Goal: Task Accomplishment & Management: Manage account settings

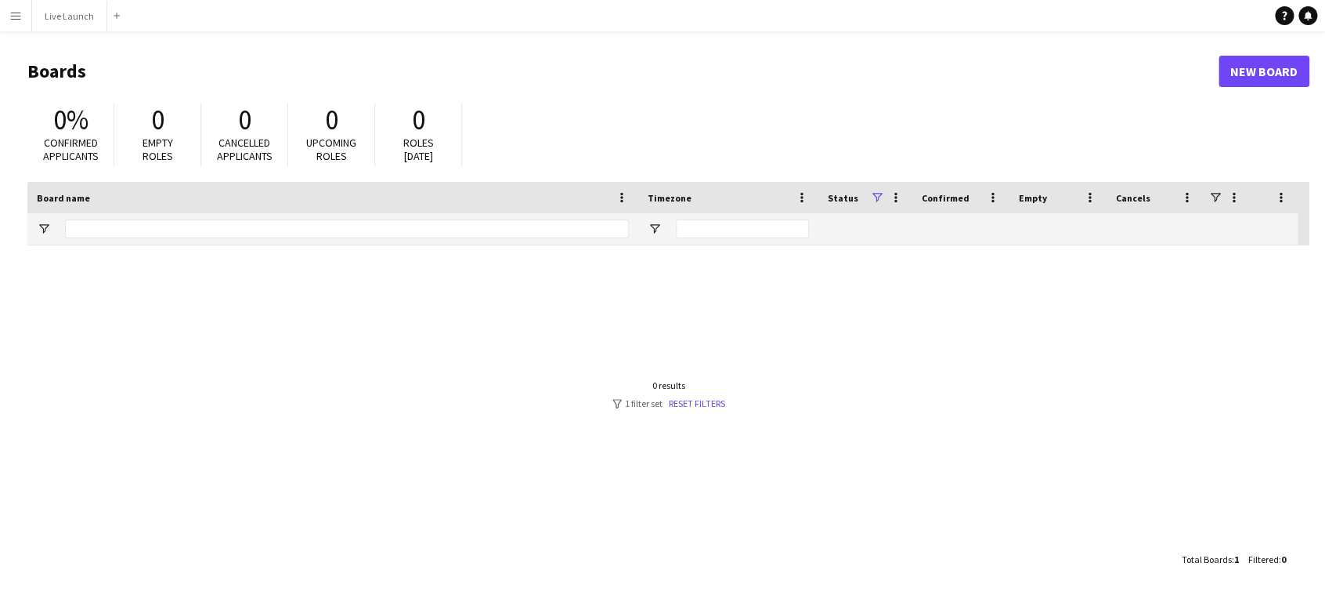
click at [19, 9] on app-icon "Menu" at bounding box center [15, 15] width 13 height 13
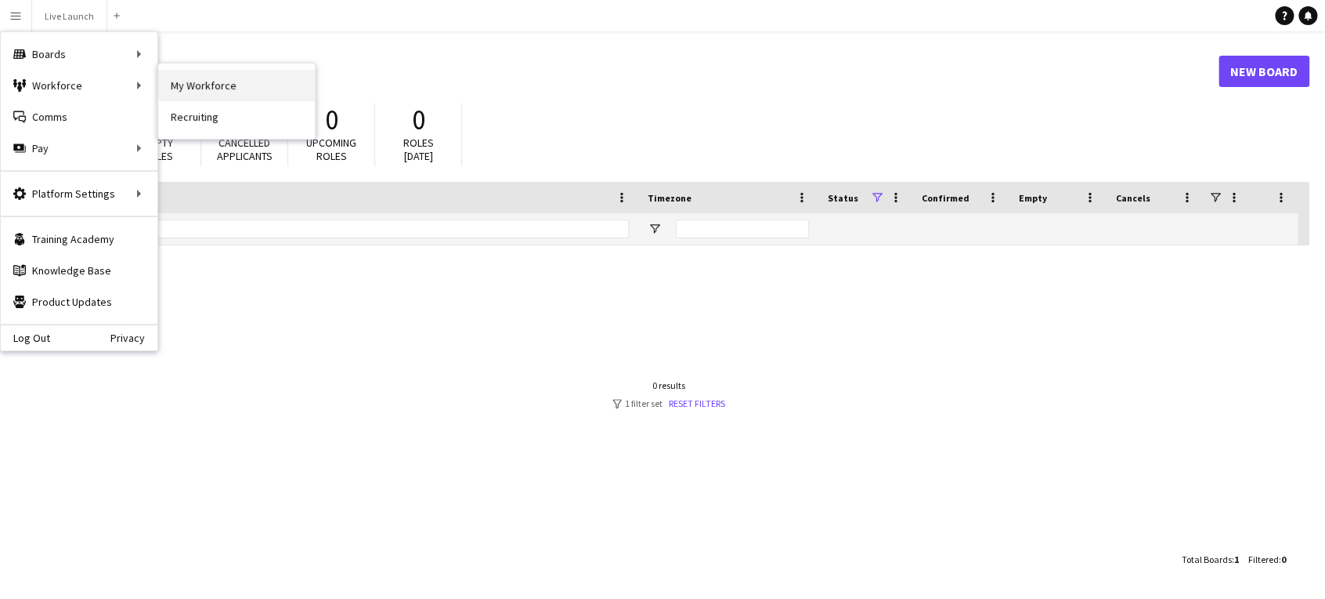
click at [193, 78] on link "My Workforce" at bounding box center [236, 85] width 157 height 31
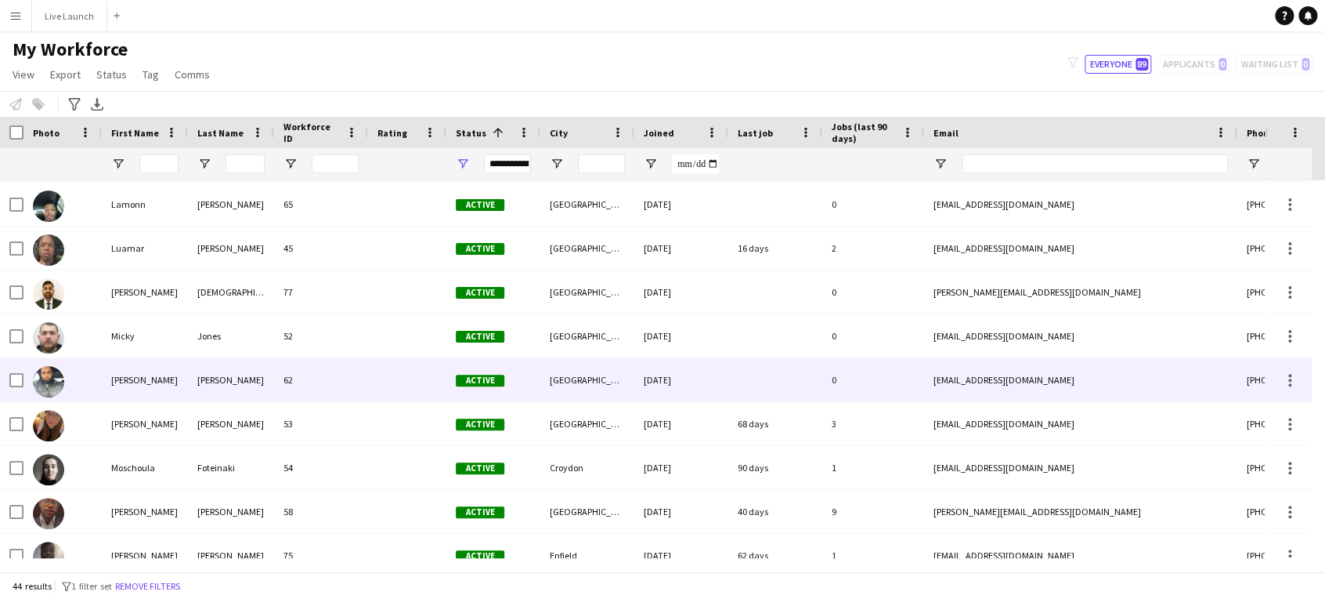
scroll to position [1184, 0]
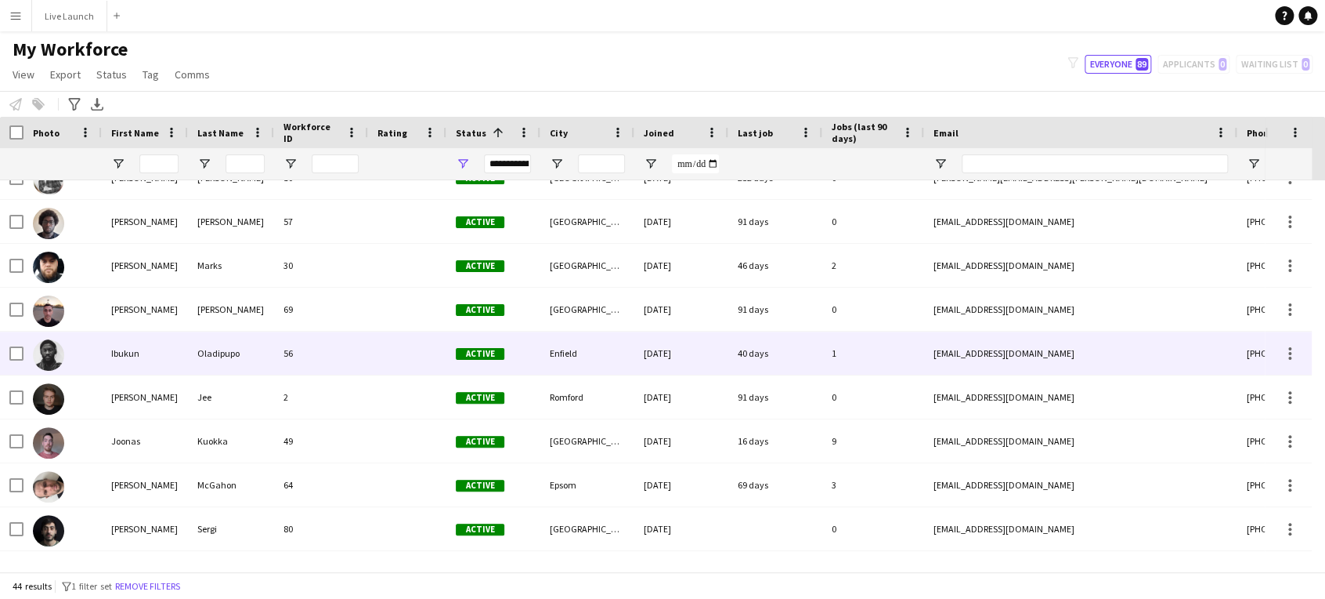
click at [373, 353] on div at bounding box center [407, 352] width 78 height 43
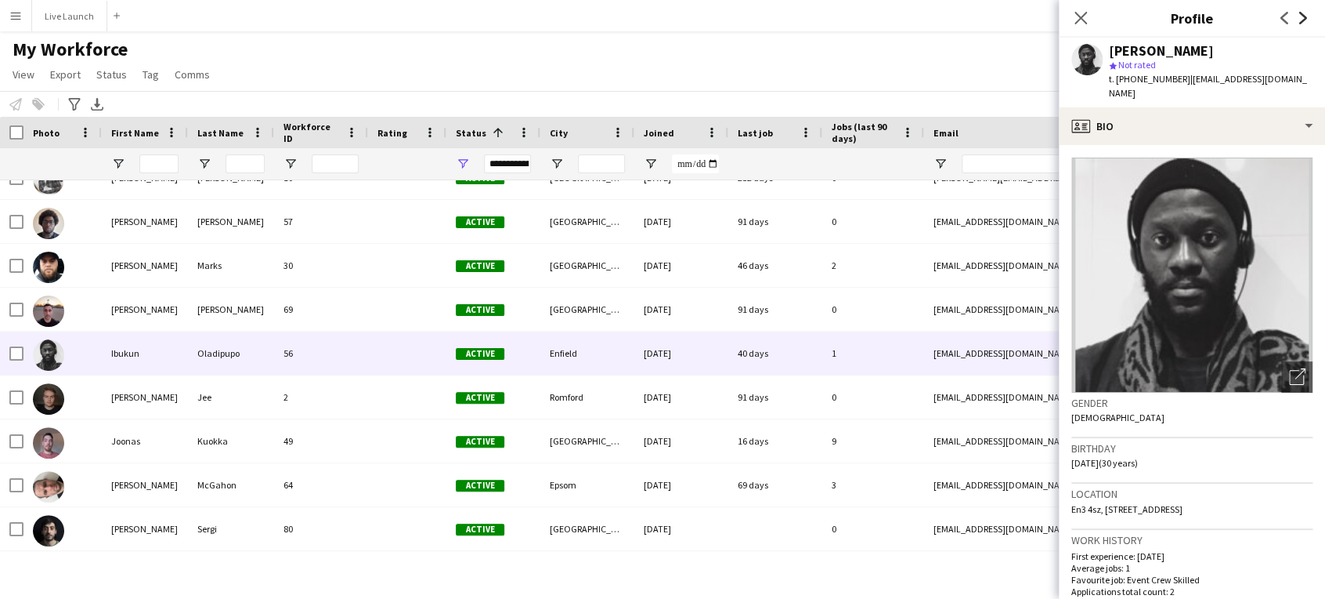
click at [1306, 17] on icon at bounding box center [1304, 18] width 8 height 13
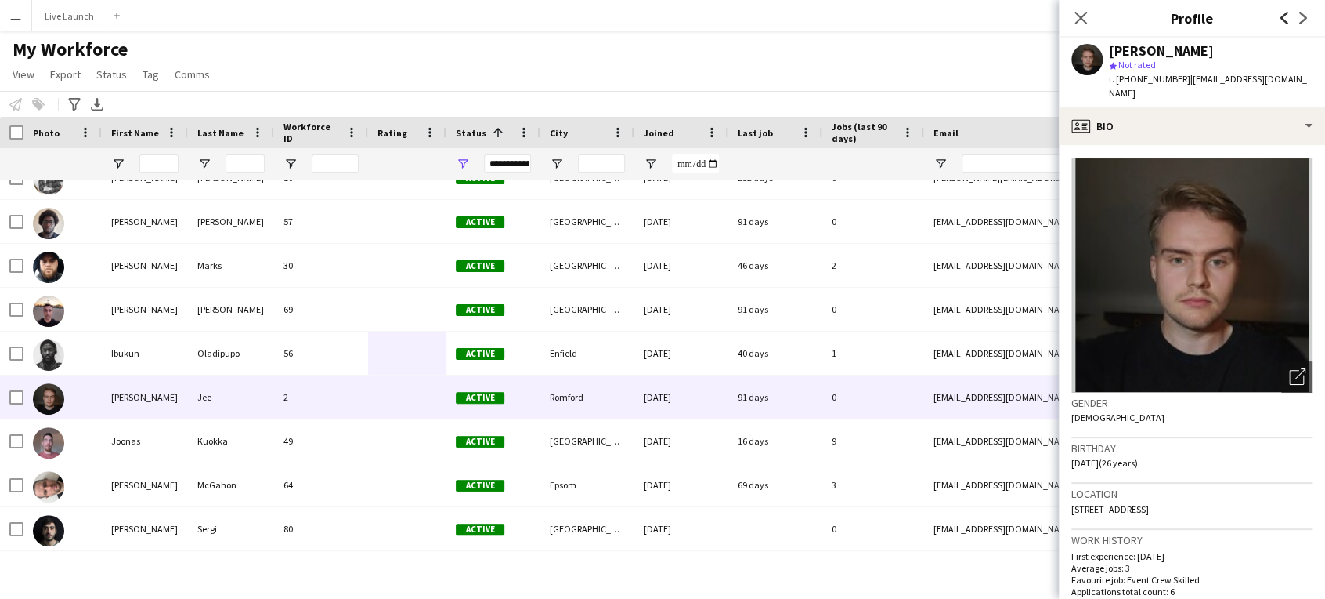
click at [1285, 16] on icon "Previous" at bounding box center [1284, 18] width 13 height 13
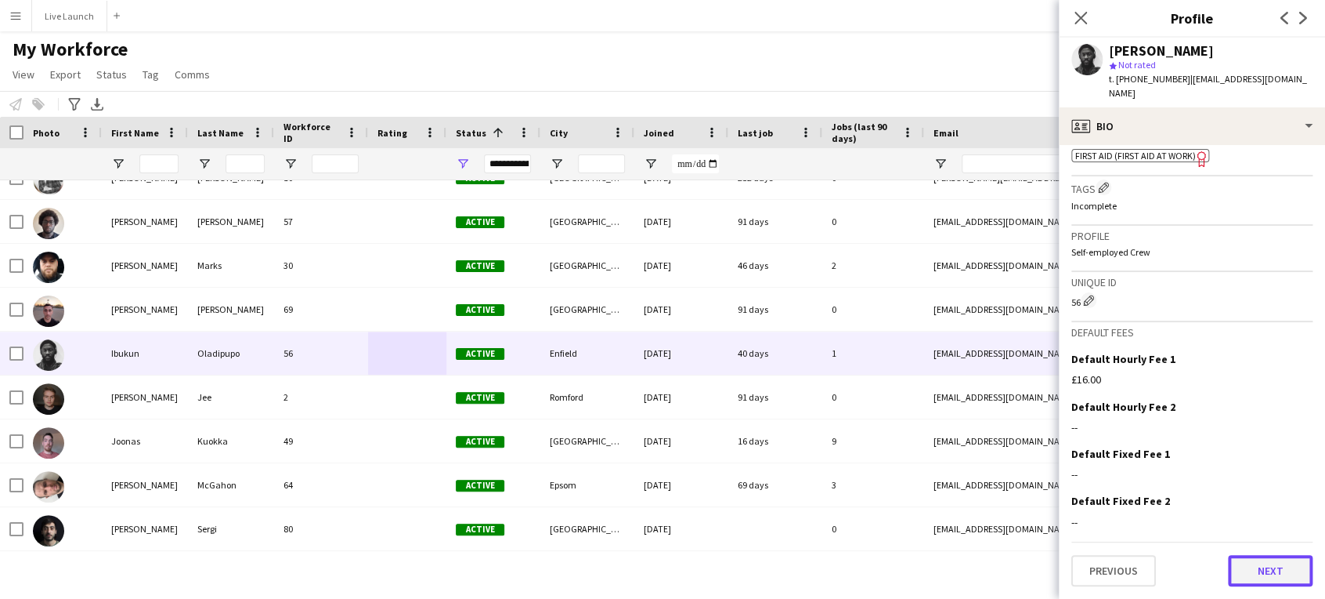
click at [1270, 569] on button "Next" at bounding box center [1270, 570] width 85 height 31
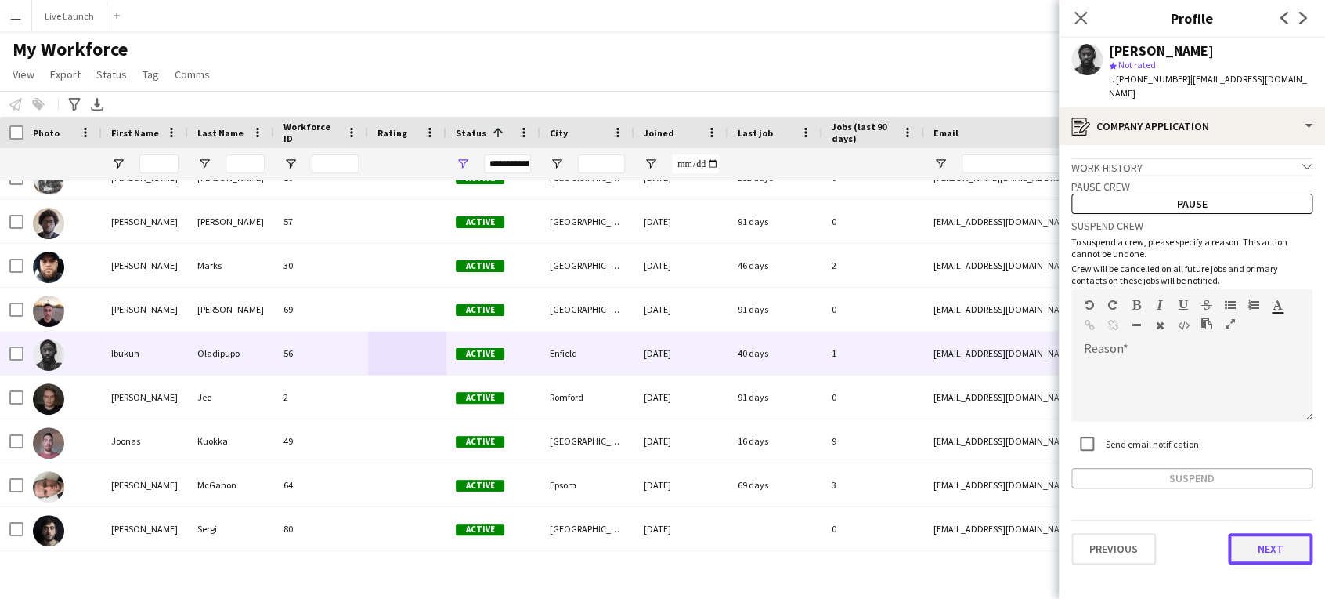
click at [1273, 536] on button "Next" at bounding box center [1270, 548] width 85 height 31
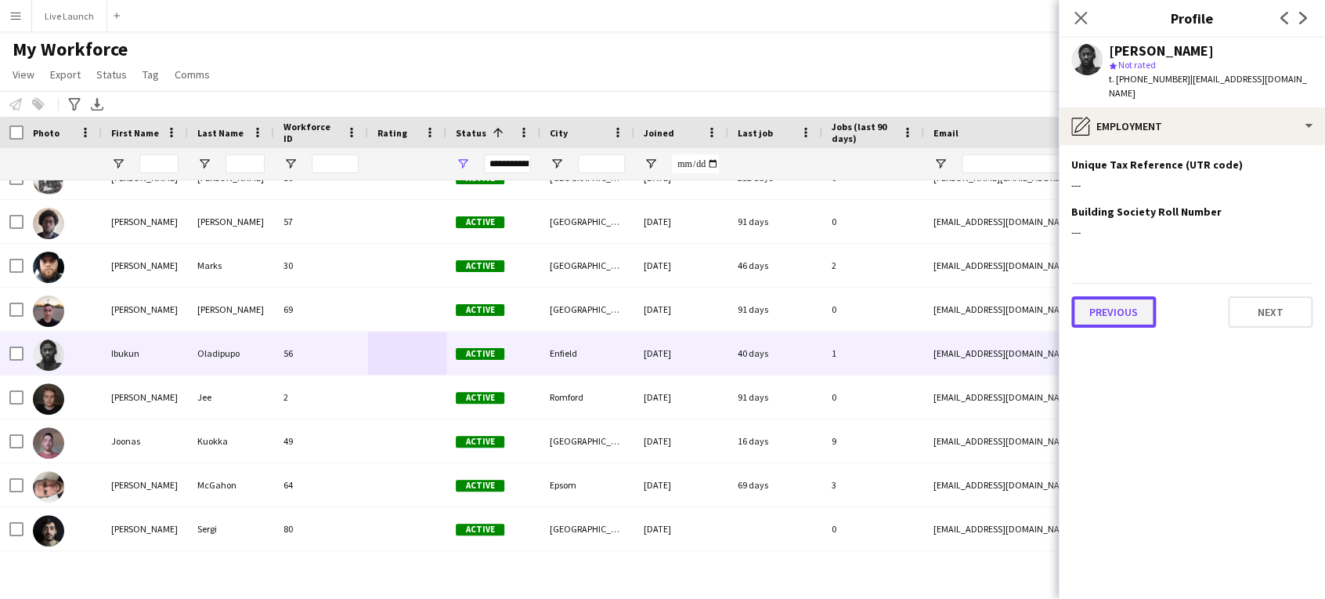
click at [1122, 298] on button "Previous" at bounding box center [1114, 311] width 85 height 31
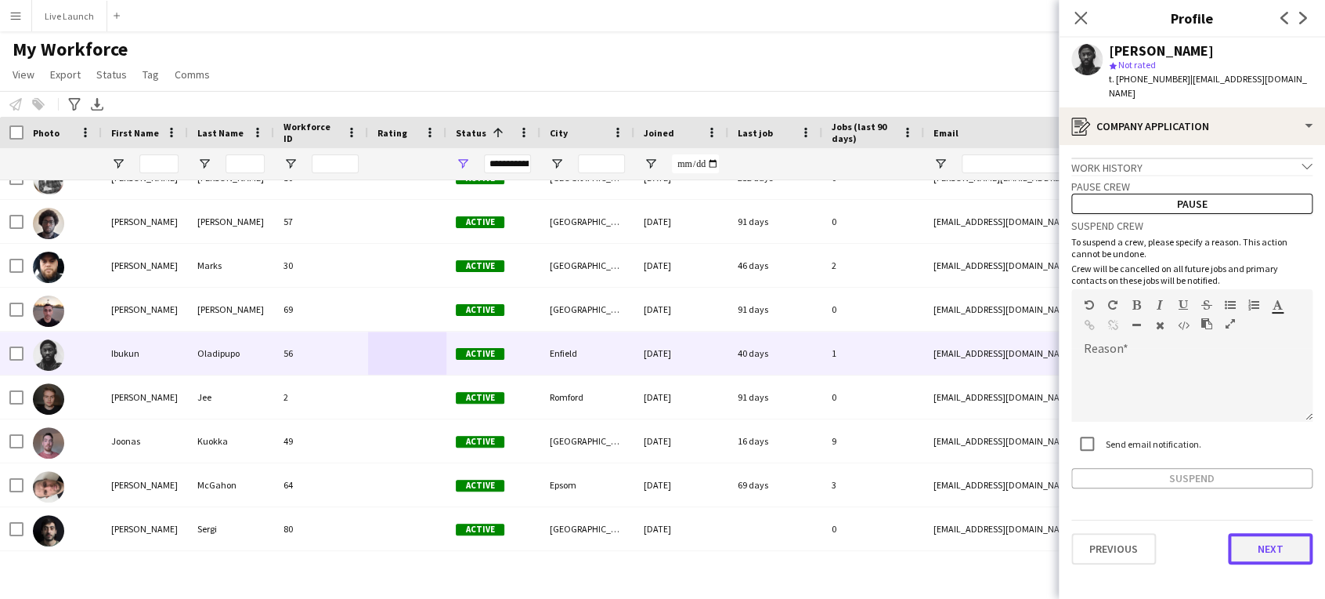
click at [1254, 533] on button "Next" at bounding box center [1270, 548] width 85 height 31
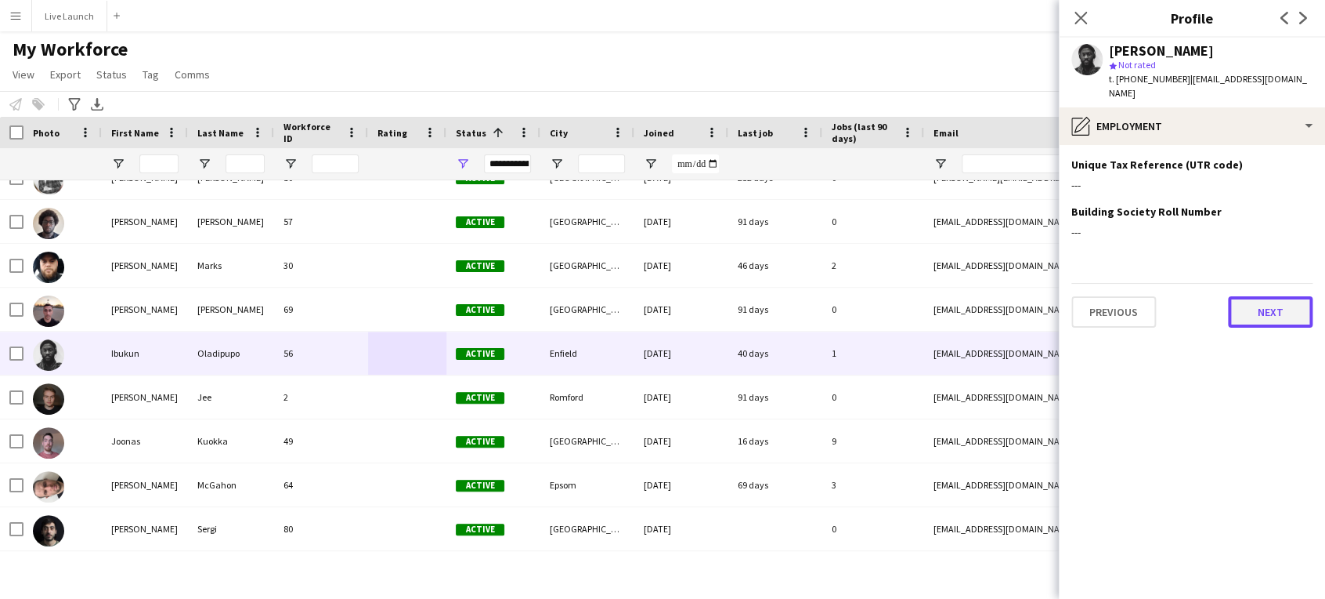
click at [1240, 301] on button "Next" at bounding box center [1270, 311] width 85 height 31
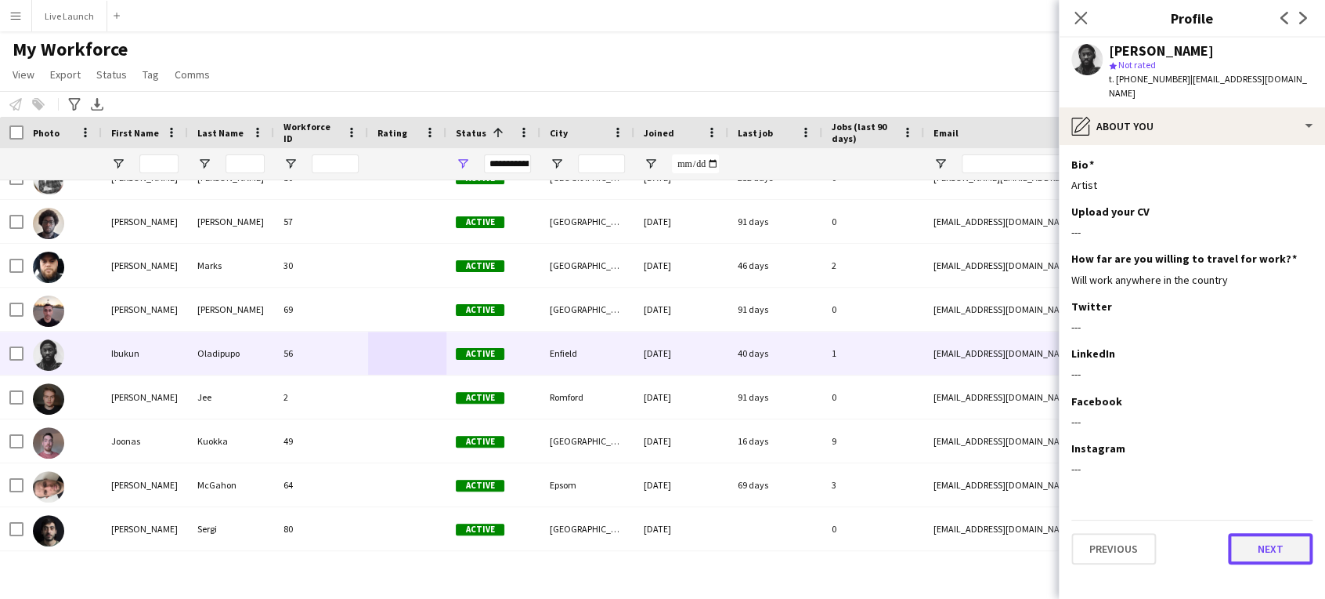
click at [1258, 537] on button "Next" at bounding box center [1270, 548] width 85 height 31
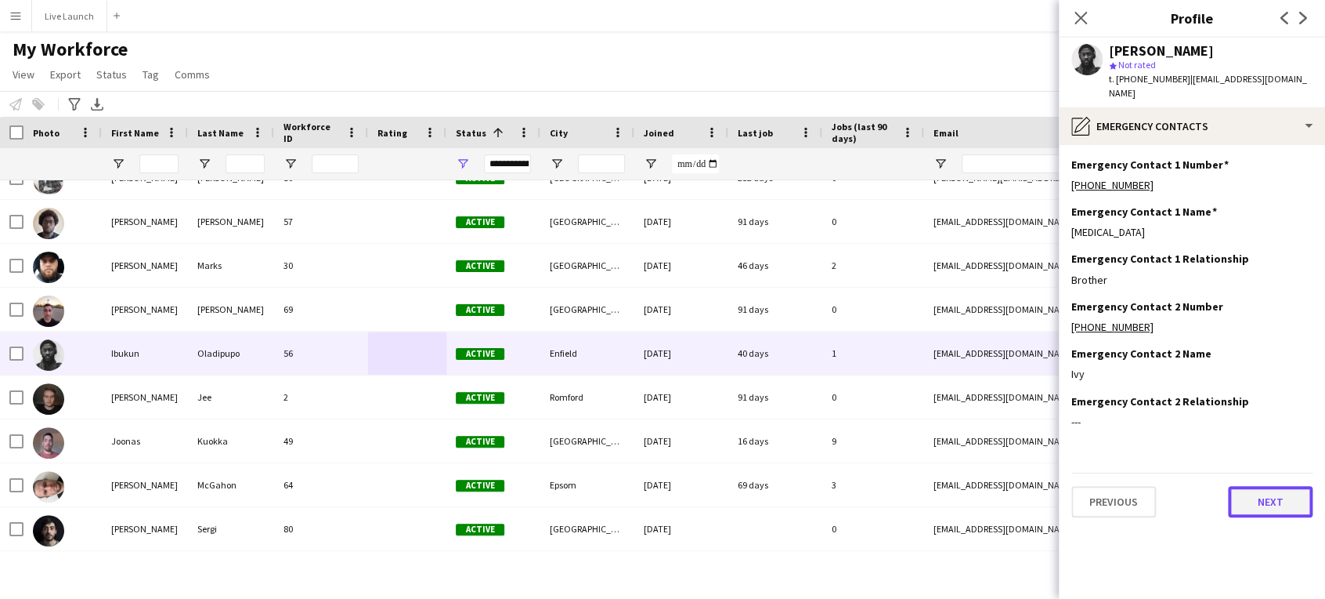
click at [1269, 492] on button "Next" at bounding box center [1270, 501] width 85 height 31
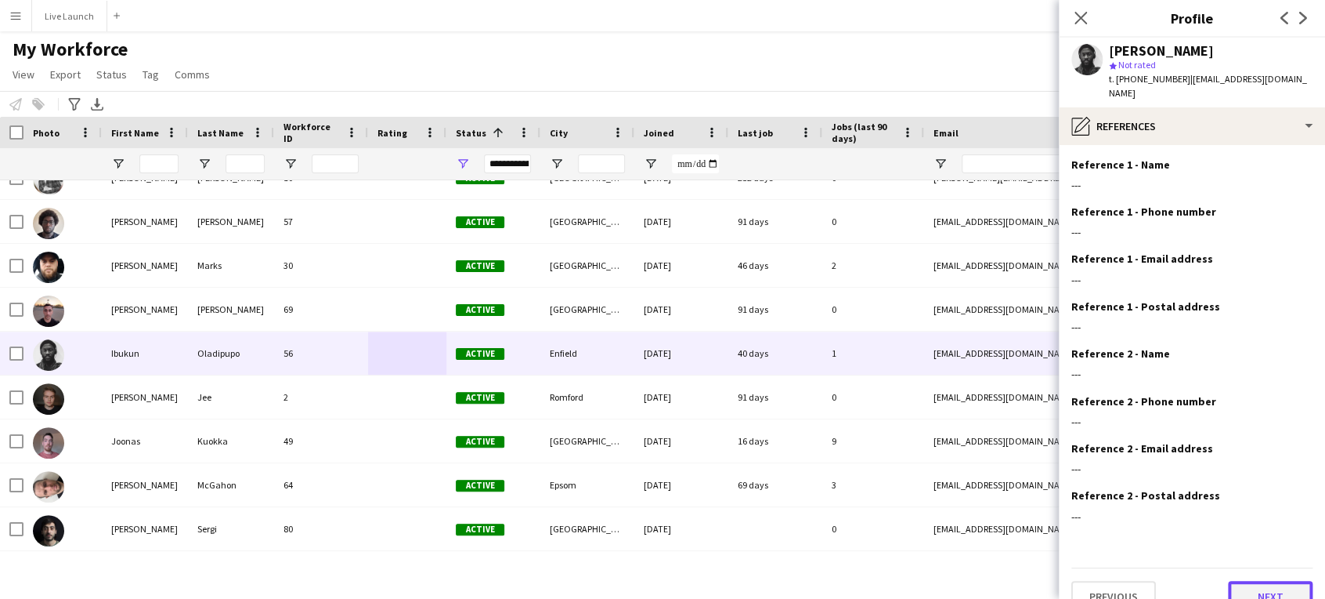
click at [1265, 580] on button "Next" at bounding box center [1270, 595] width 85 height 31
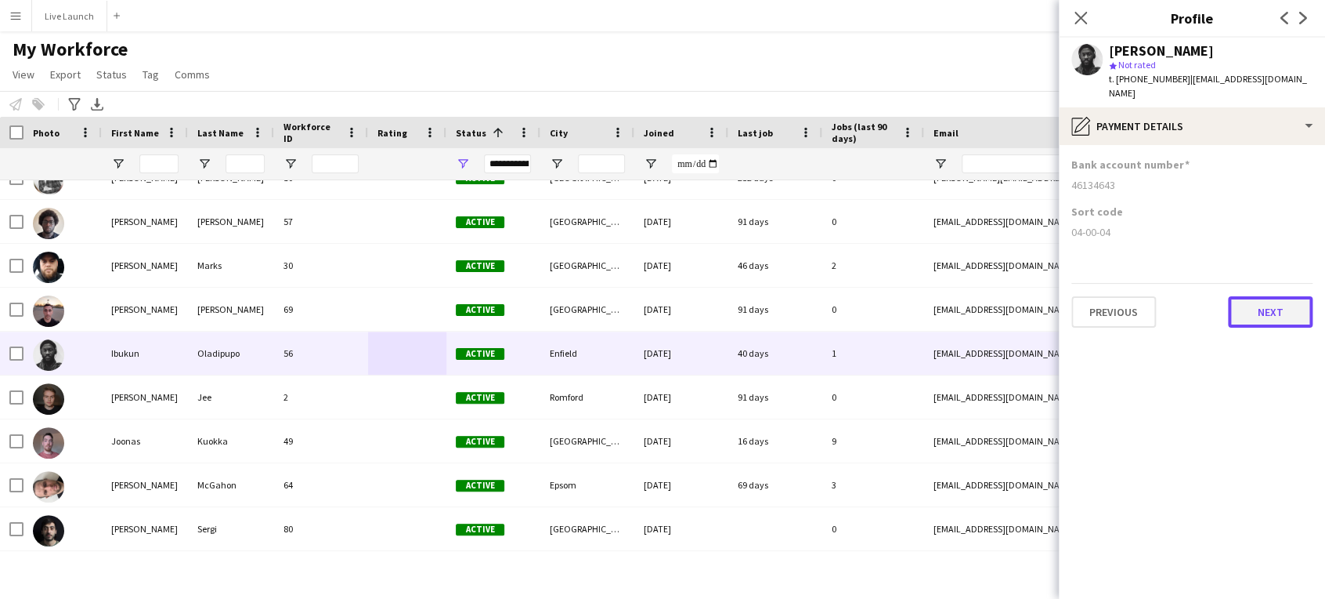
click at [1264, 301] on button "Next" at bounding box center [1270, 311] width 85 height 31
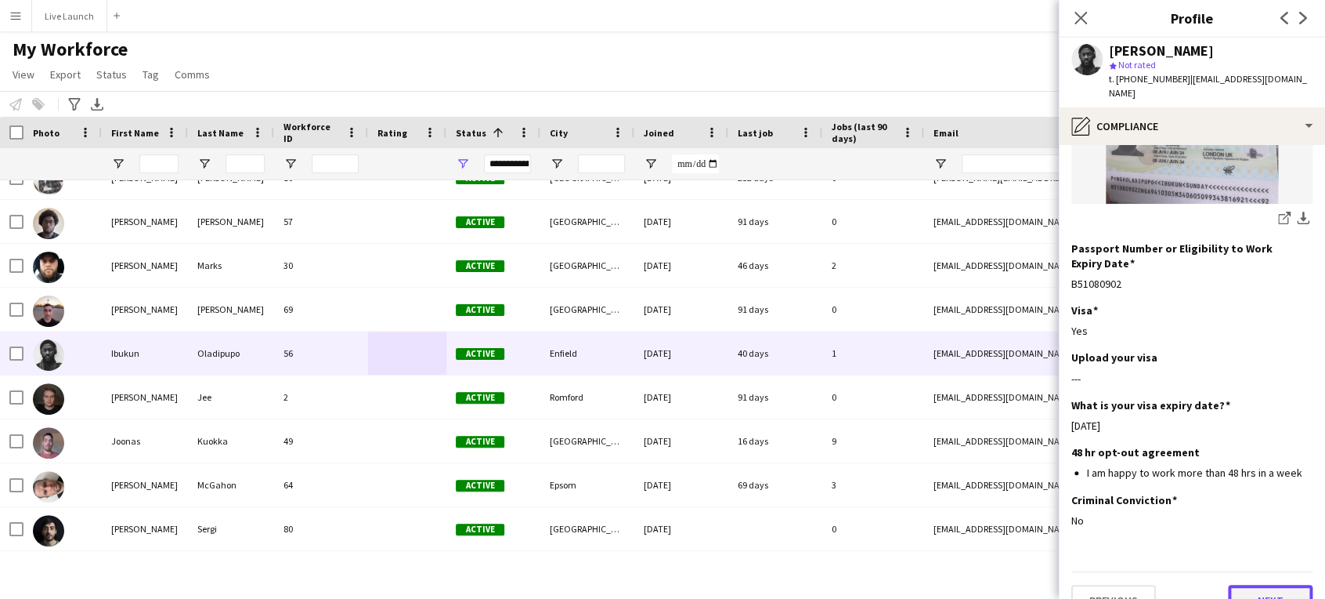
click at [1253, 584] on button "Next" at bounding box center [1270, 599] width 85 height 31
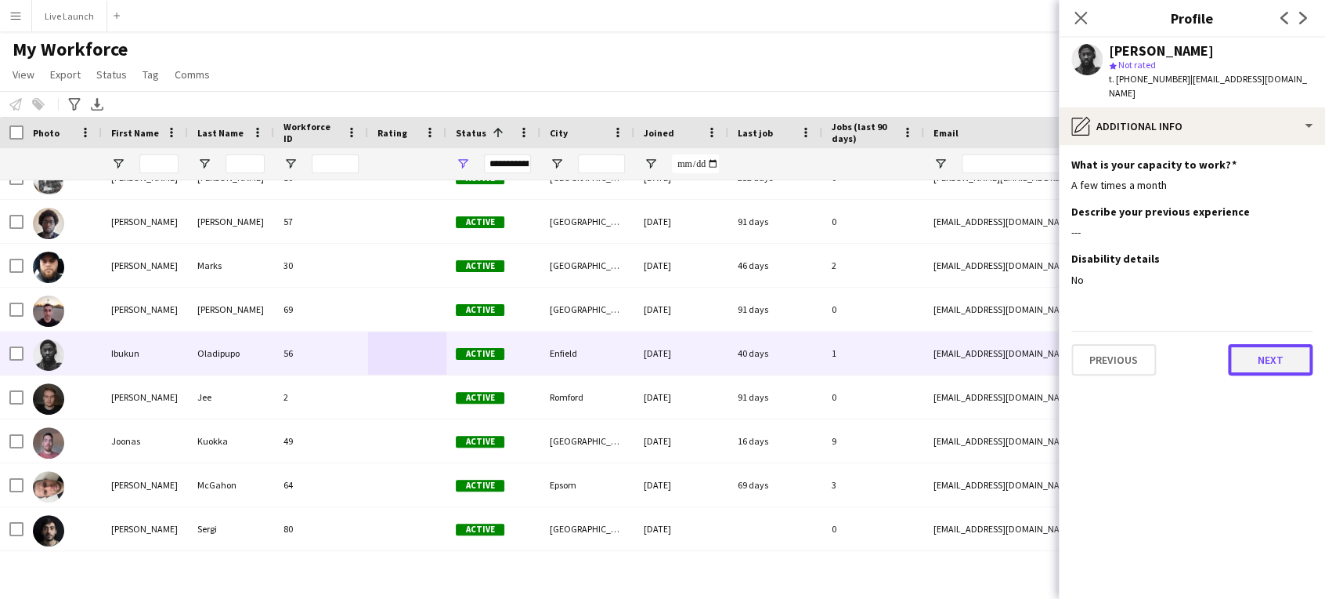
click at [1266, 349] on button "Next" at bounding box center [1270, 359] width 85 height 31
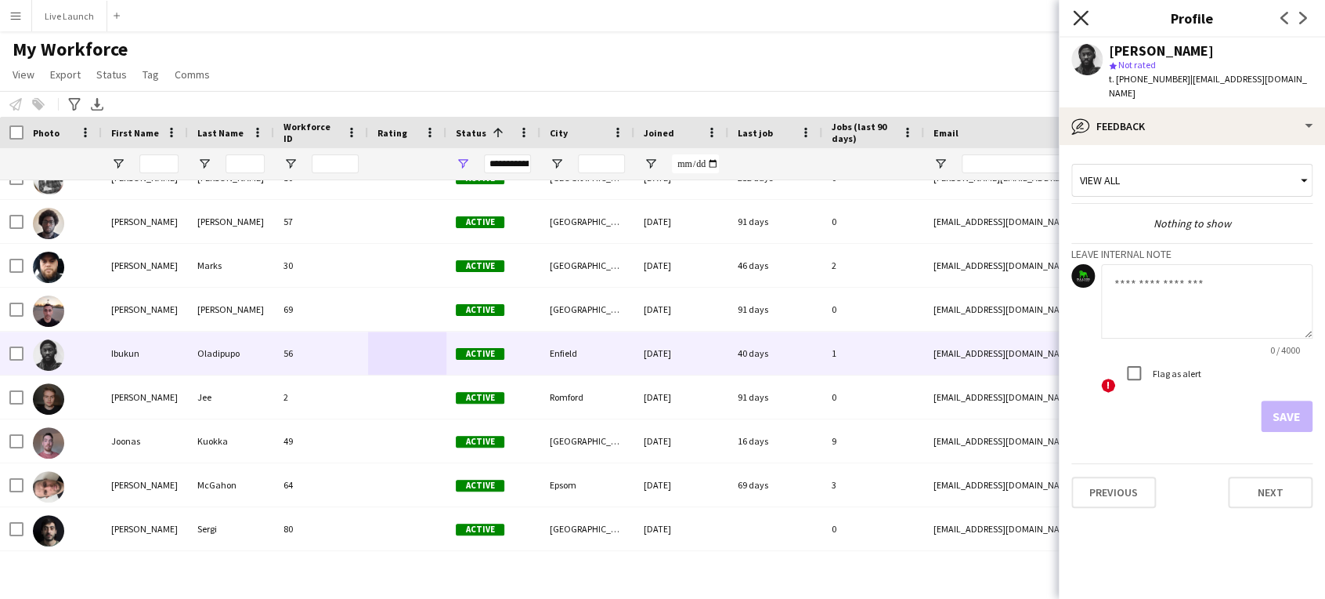
click at [1083, 20] on icon at bounding box center [1080, 17] width 15 height 15
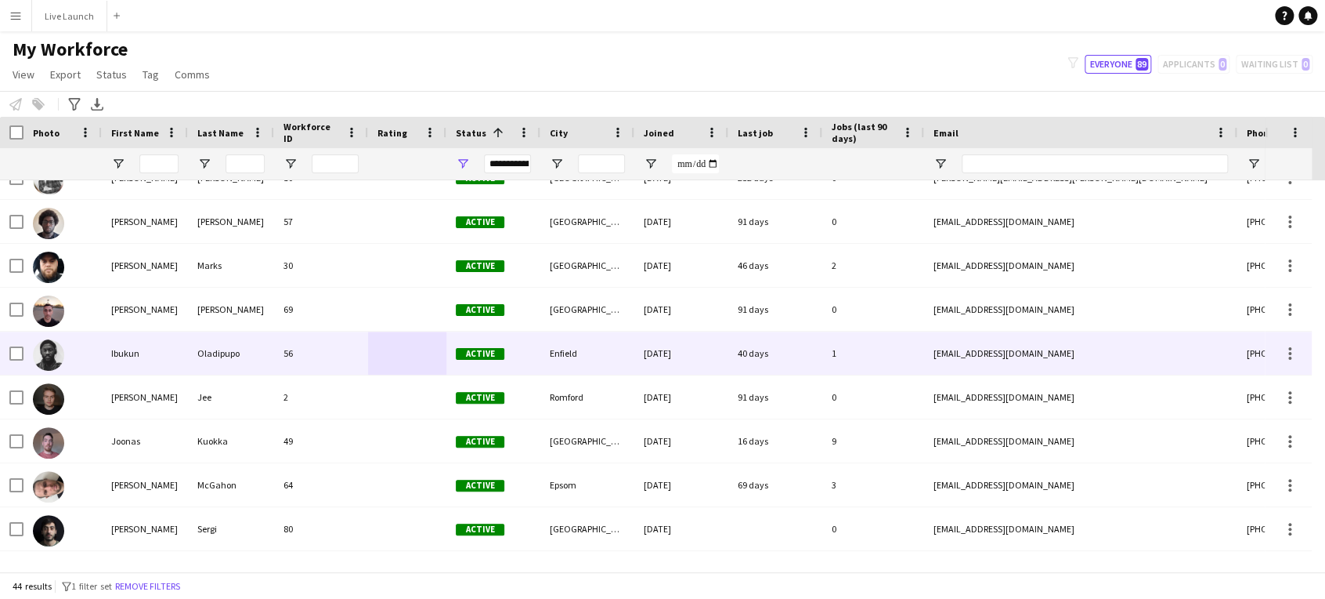
click at [219, 362] on div "Oladipupo" at bounding box center [231, 352] width 86 height 43
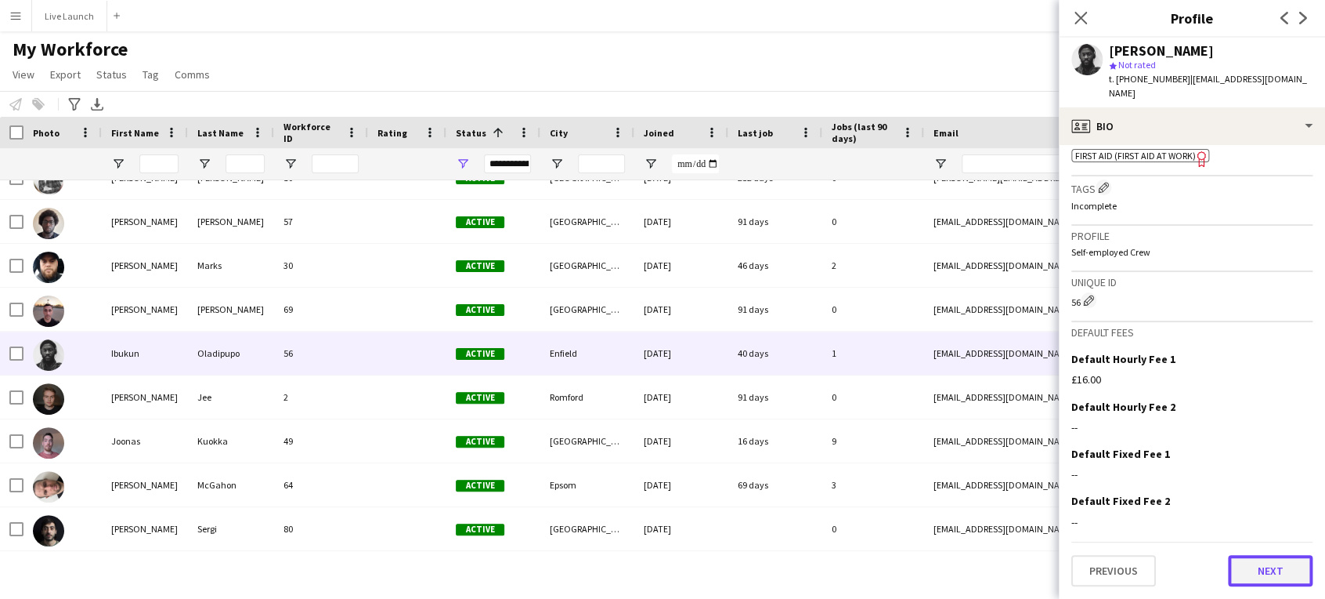
click at [1266, 567] on button "Next" at bounding box center [1270, 570] width 85 height 31
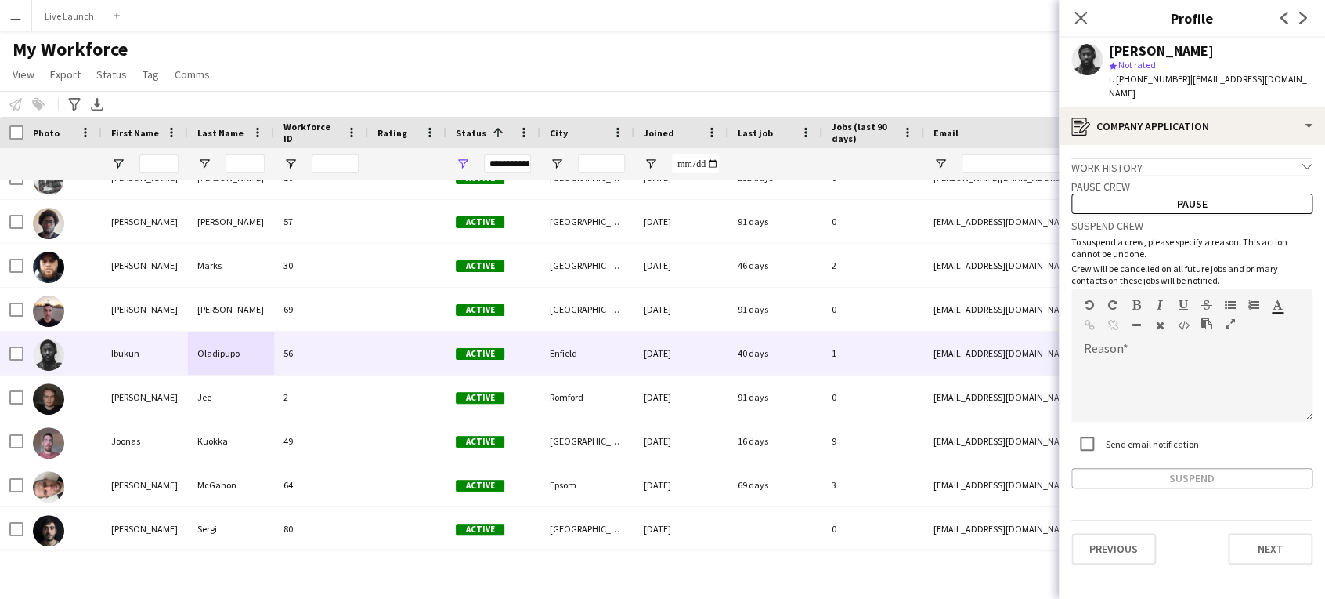
click at [1266, 567] on app-crew-profile-application "Work history chevron-down Crew member Spartan crew [DATE] — Present • 1 yr 7 mt…" at bounding box center [1192, 372] width 266 height 454
click at [1266, 537] on button "Next" at bounding box center [1270, 548] width 85 height 31
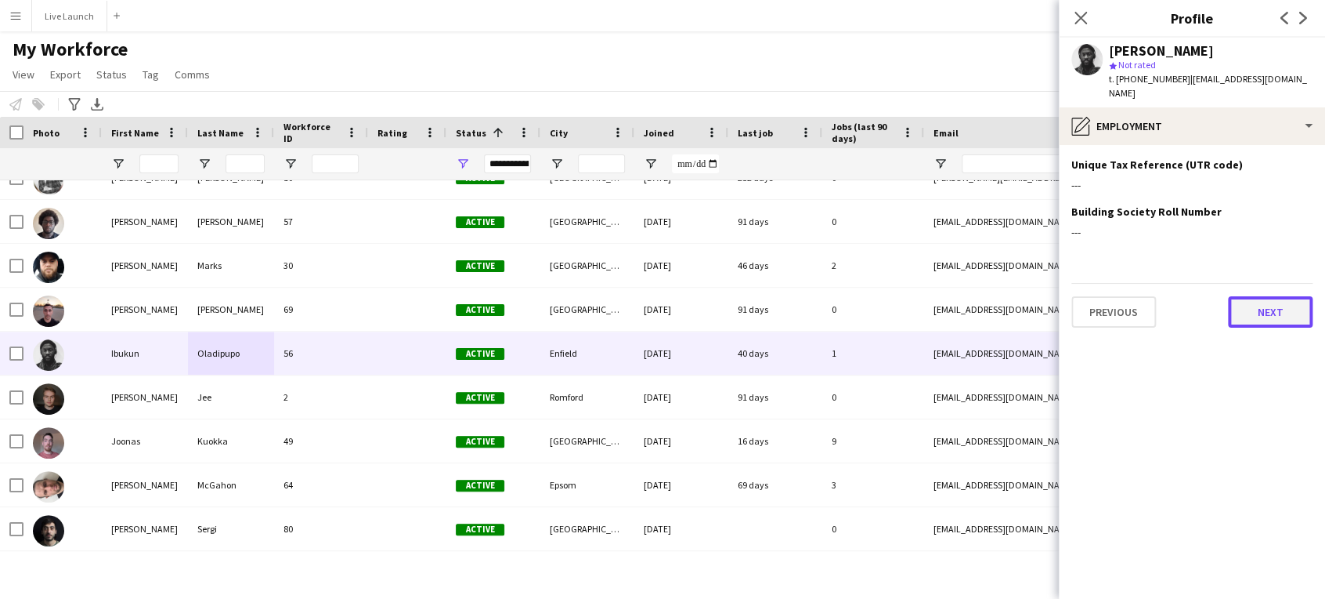
click at [1288, 296] on button "Next" at bounding box center [1270, 311] width 85 height 31
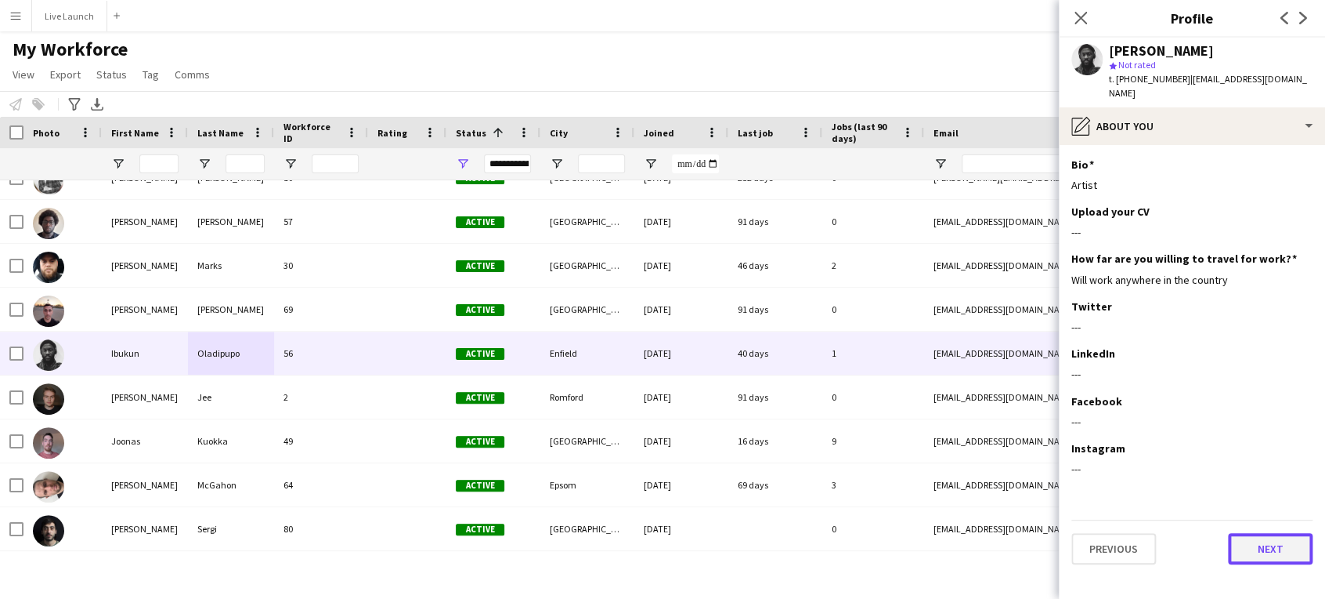
click at [1260, 533] on button "Next" at bounding box center [1270, 548] width 85 height 31
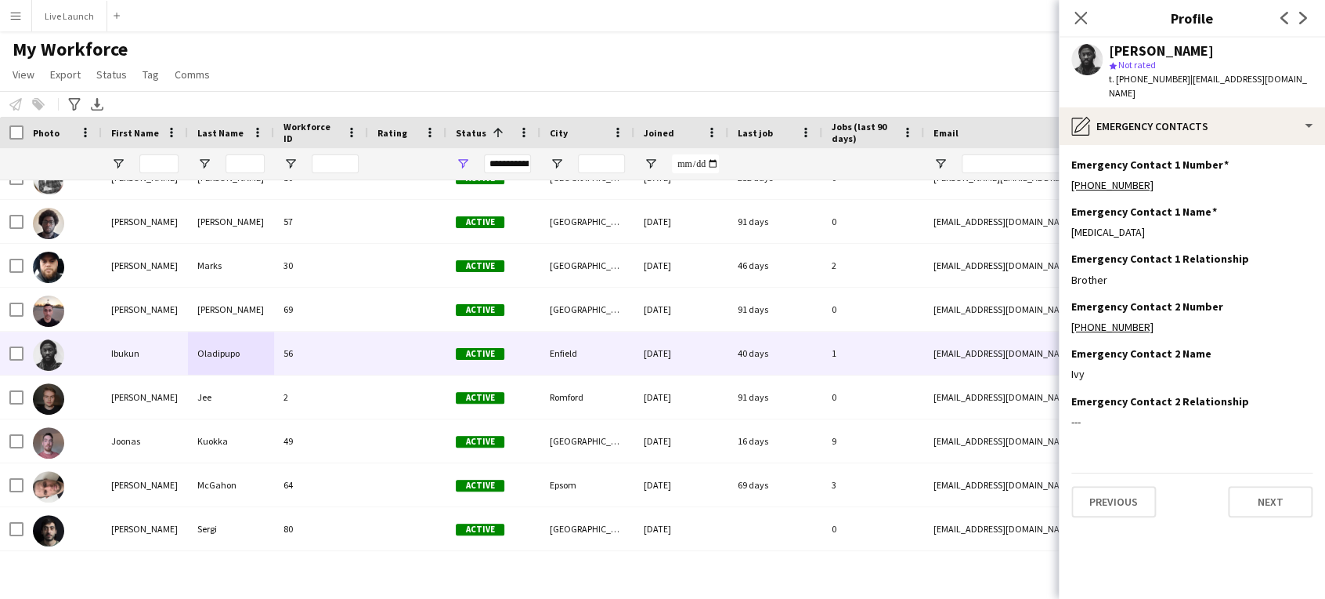
drag, startPoint x: 1261, startPoint y: 531, endPoint x: 1289, endPoint y: 469, distance: 67.7
click at [1292, 443] on app-section-data-types "Emergency Contact 1 Number Edit this field [PHONE_NUMBER] Emergency Contact 1 N…" at bounding box center [1192, 372] width 266 height 454
click at [1287, 487] on button "Next" at bounding box center [1270, 501] width 85 height 31
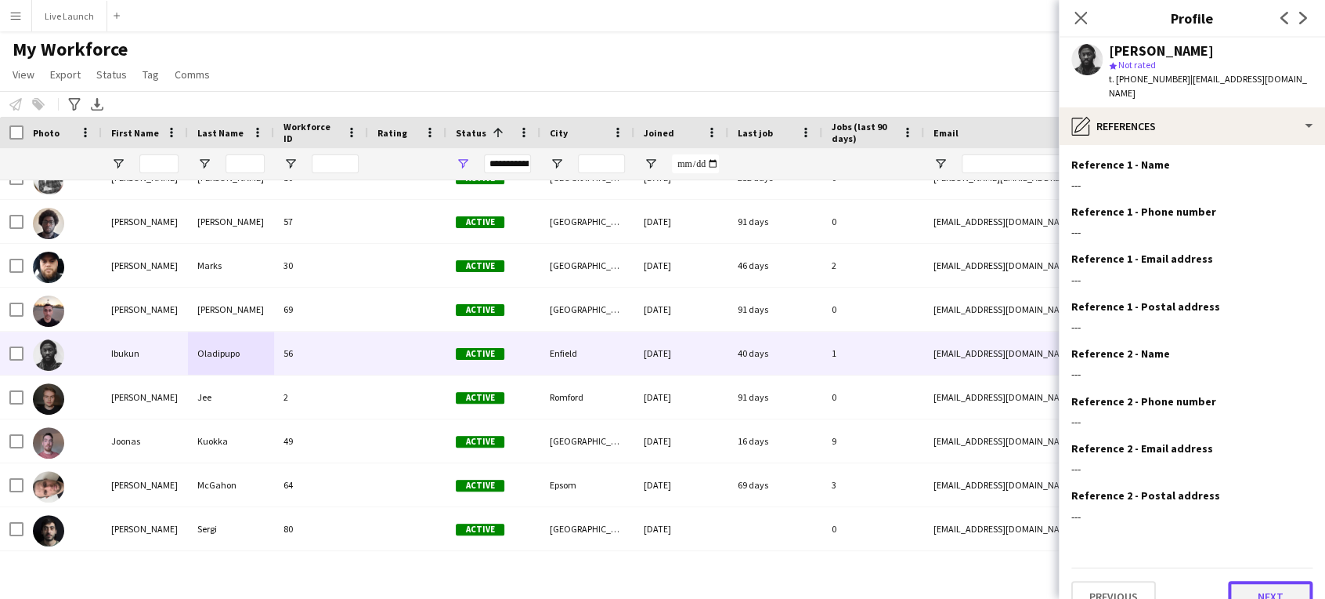
click at [1278, 585] on button "Next" at bounding box center [1270, 595] width 85 height 31
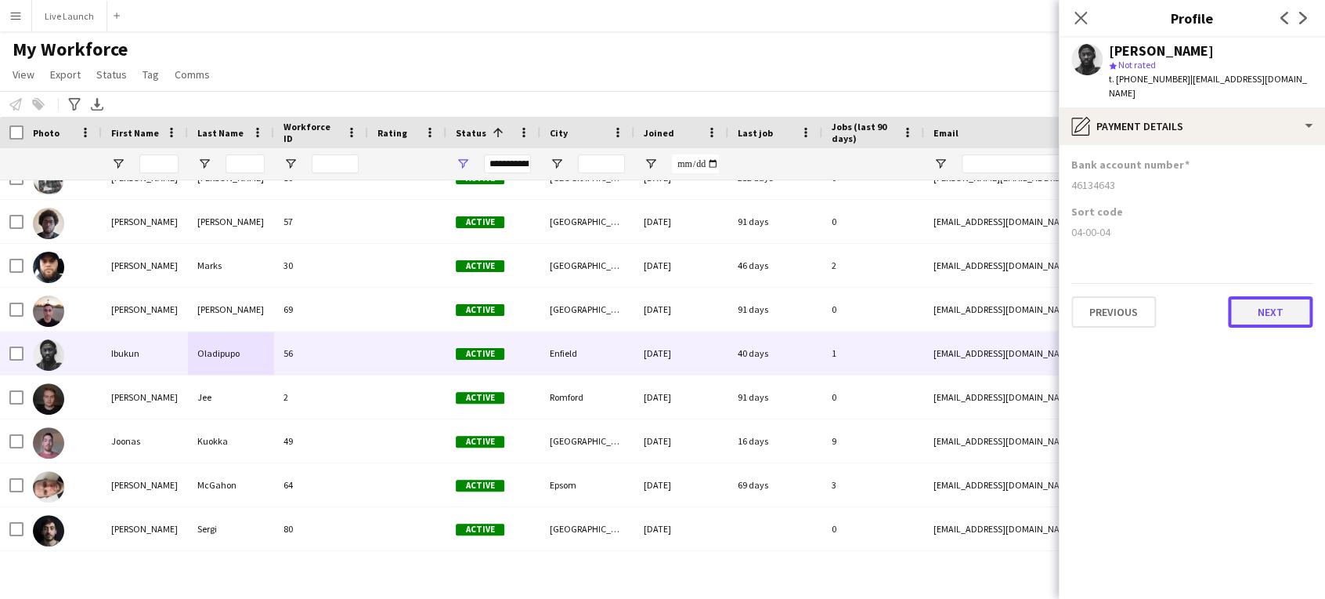
click at [1271, 299] on button "Next" at bounding box center [1270, 311] width 85 height 31
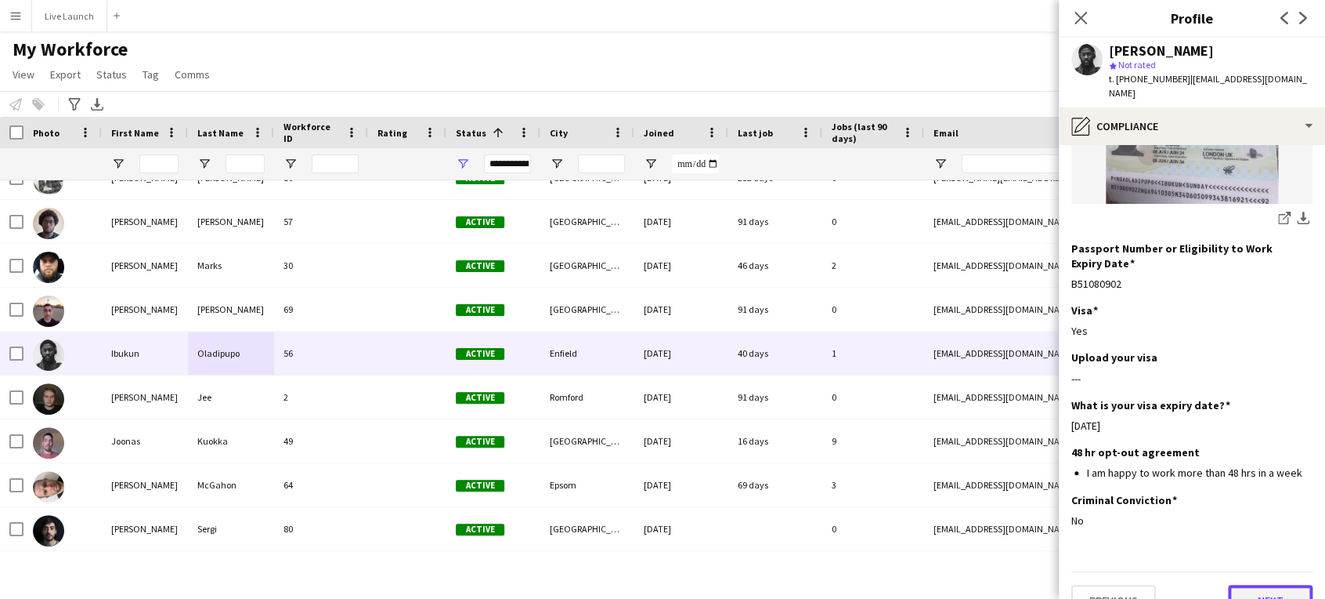
click at [1268, 584] on button "Next" at bounding box center [1270, 599] width 85 height 31
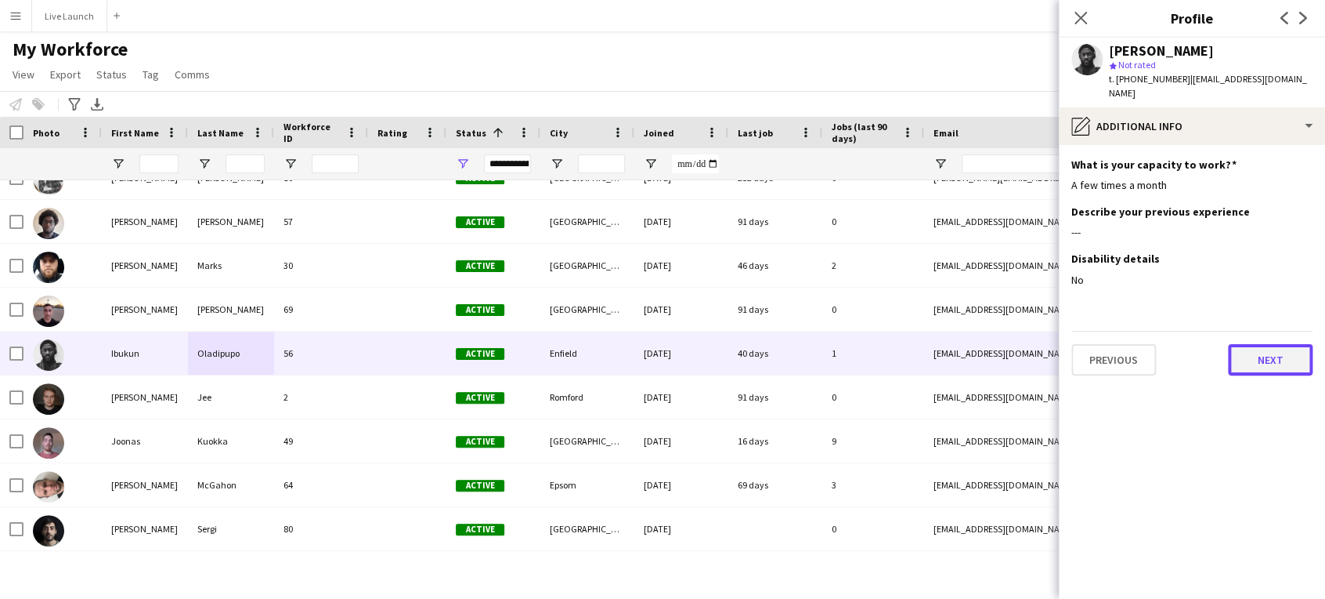
click at [1272, 359] on button "Next" at bounding box center [1270, 359] width 85 height 31
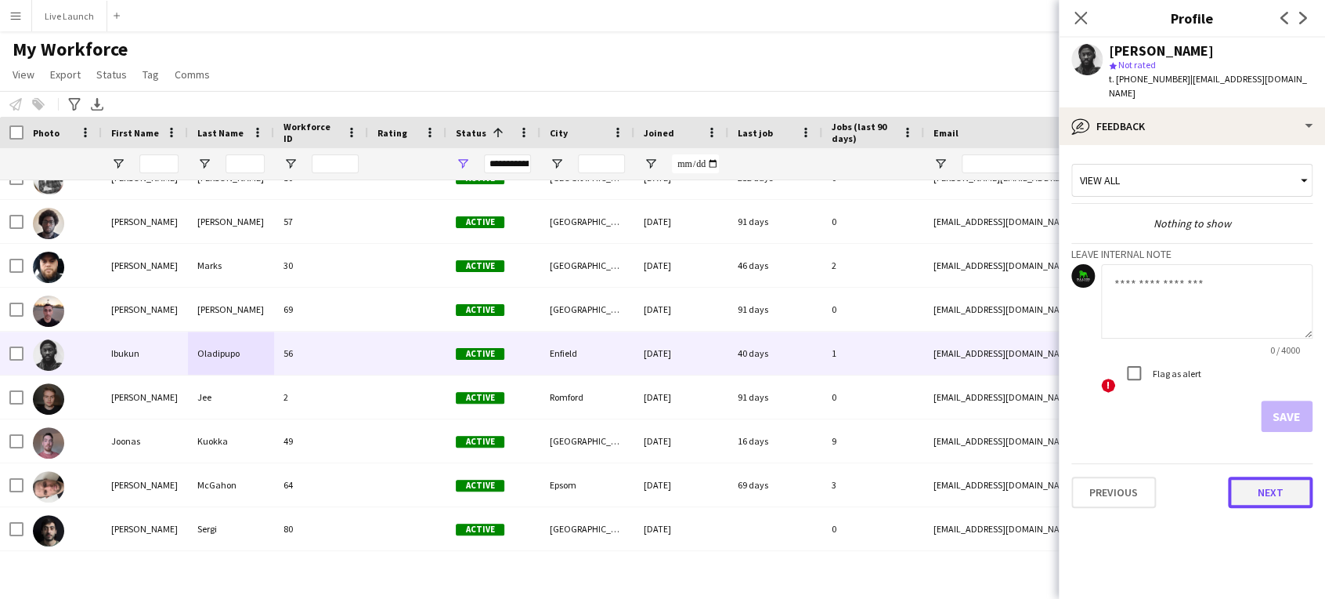
click at [1285, 481] on button "Next" at bounding box center [1270, 491] width 85 height 31
